Goal: Submit feedback/report problem: Submit feedback/report problem

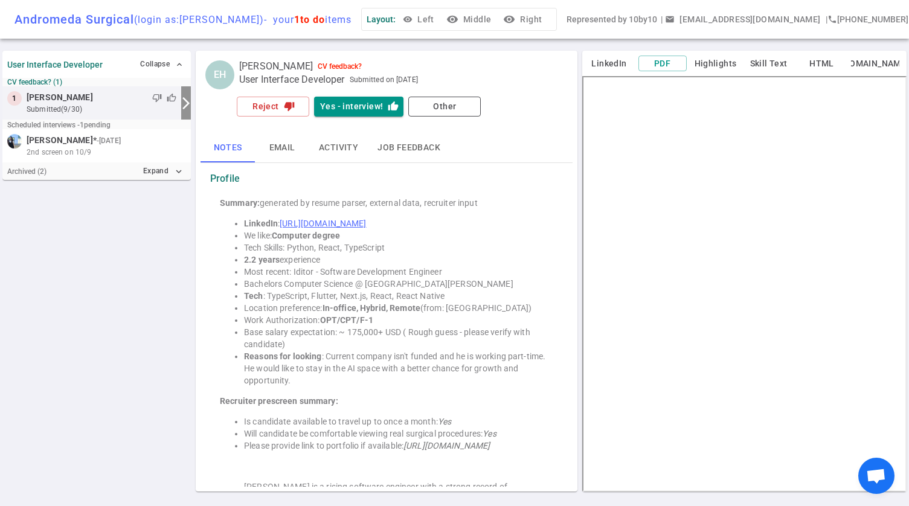
click at [302, 19] on span "1 to do" at bounding box center [309, 19] width 31 height 11
click at [488, 14] on button "visibility Middle" at bounding box center [470, 19] width 52 height 22
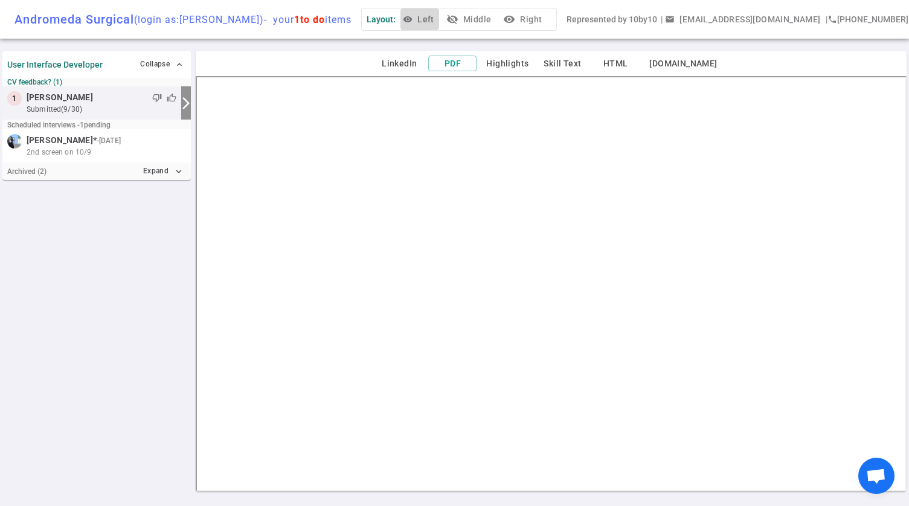
click at [436, 19] on button "visibility Left" at bounding box center [419, 19] width 39 height 22
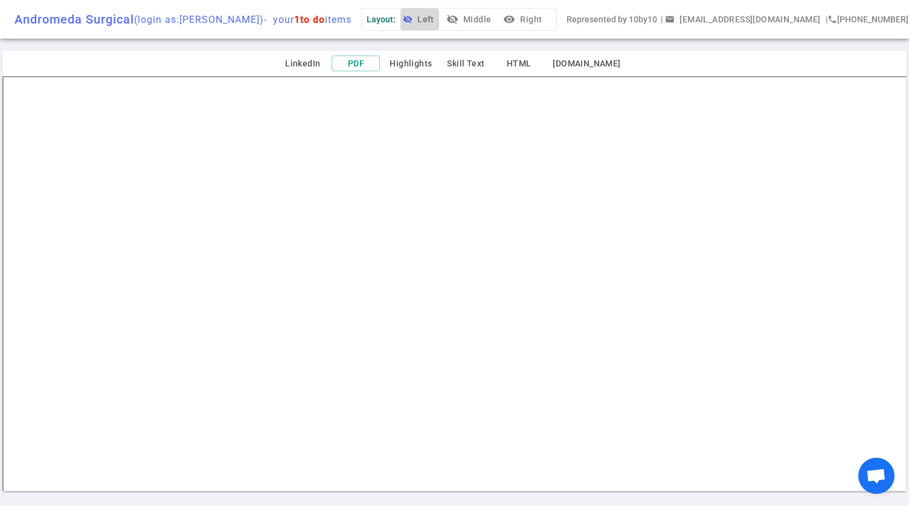
click at [439, 22] on button "visibility_off Left" at bounding box center [419, 19] width 39 height 22
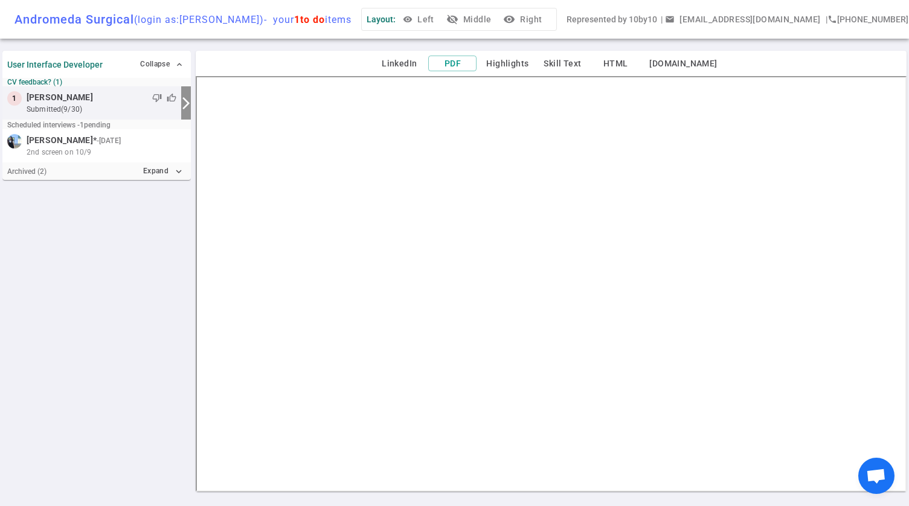
click at [488, 19] on button "visibility_off Middle" at bounding box center [470, 19] width 52 height 22
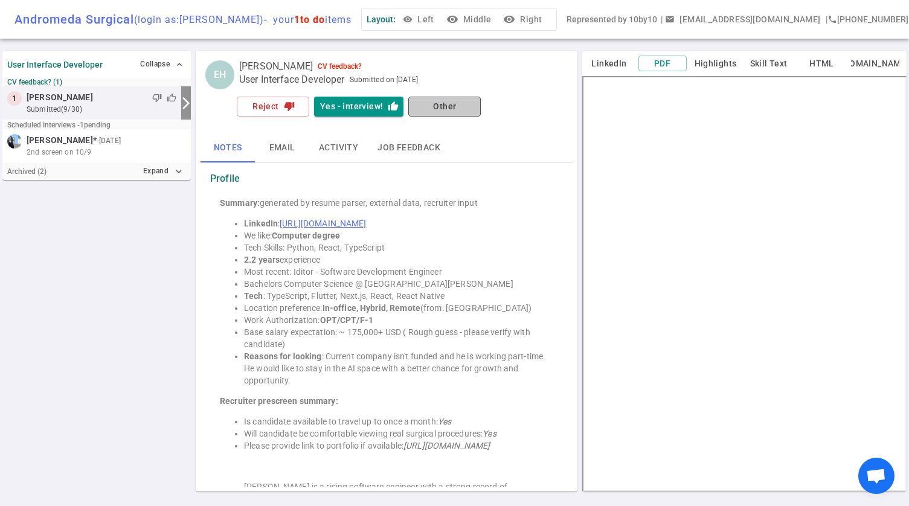
click at [458, 106] on button "Other" at bounding box center [444, 107] width 72 height 20
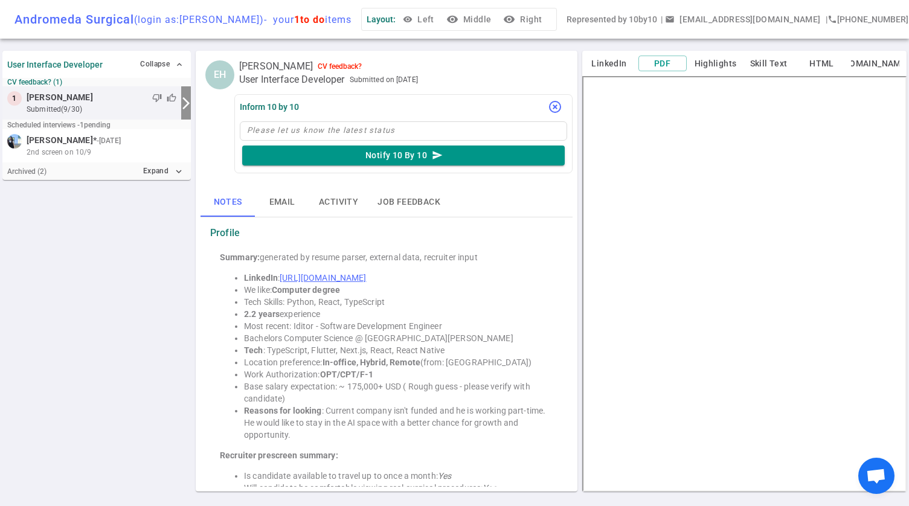
click at [553, 107] on icon "highlight_off" at bounding box center [555, 107] width 14 height 14
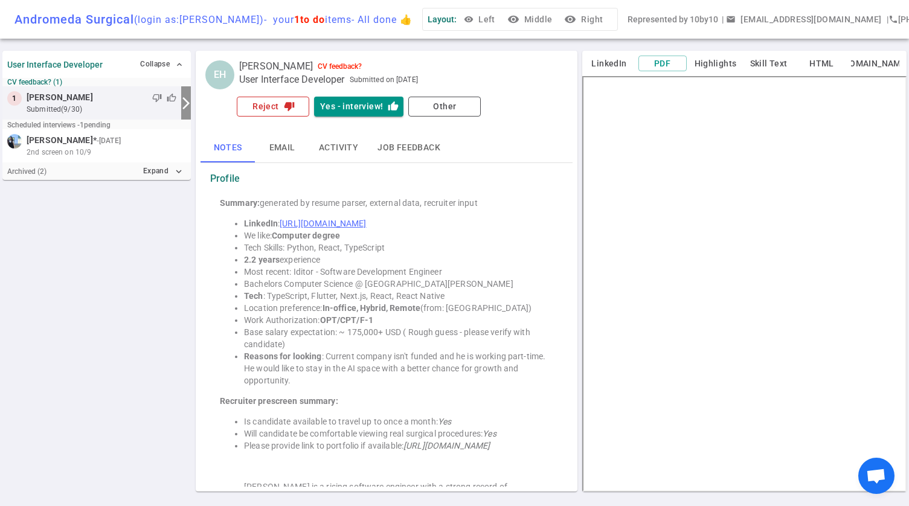
click at [263, 104] on button "Reject thumb_down" at bounding box center [273, 107] width 72 height 20
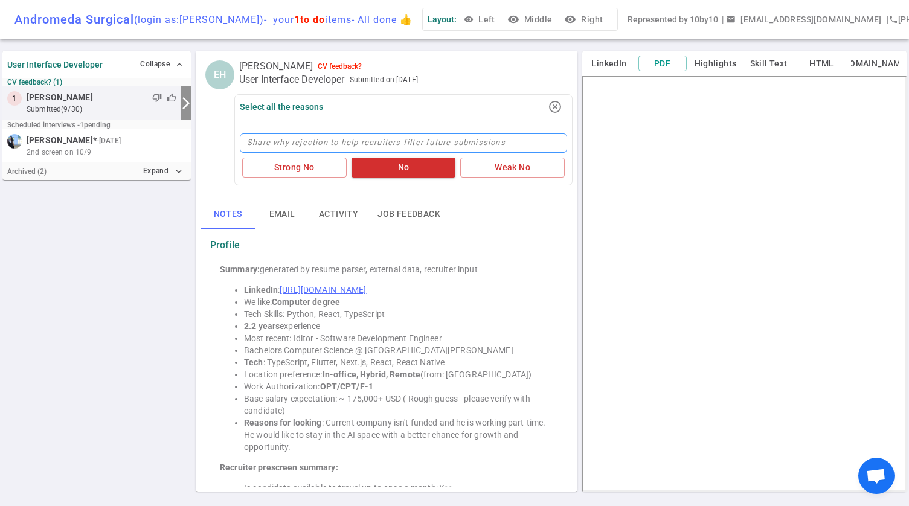
click at [324, 138] on textarea at bounding box center [403, 142] width 327 height 19
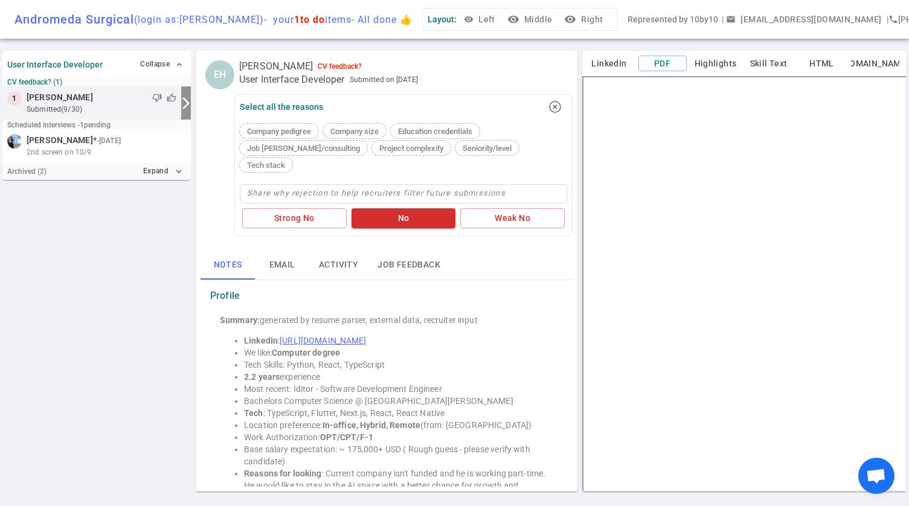
click at [458, 146] on span "Seniority/level" at bounding box center [487, 148] width 59 height 9
click at [557, 105] on icon "highlight_off" at bounding box center [555, 107] width 14 height 14
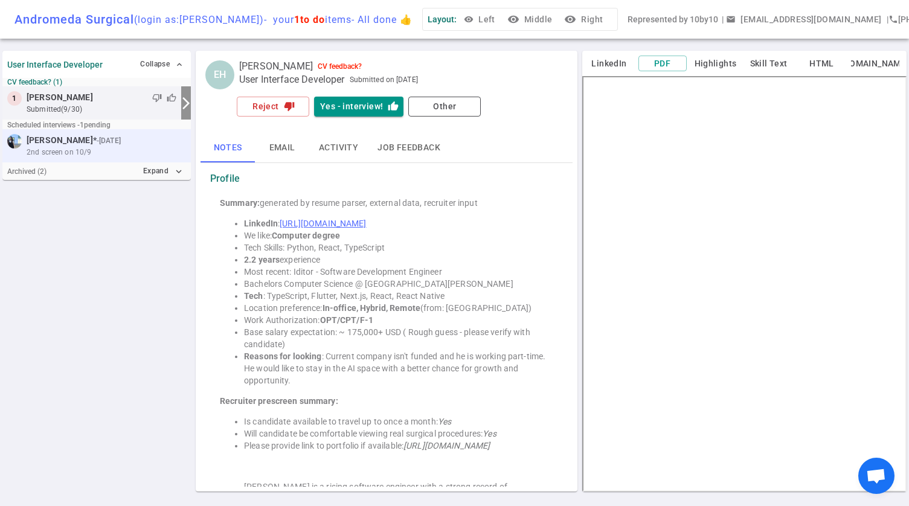
click at [66, 149] on span "2nd screen on 10/9" at bounding box center [59, 152] width 65 height 11
